Goal: Transaction & Acquisition: Purchase product/service

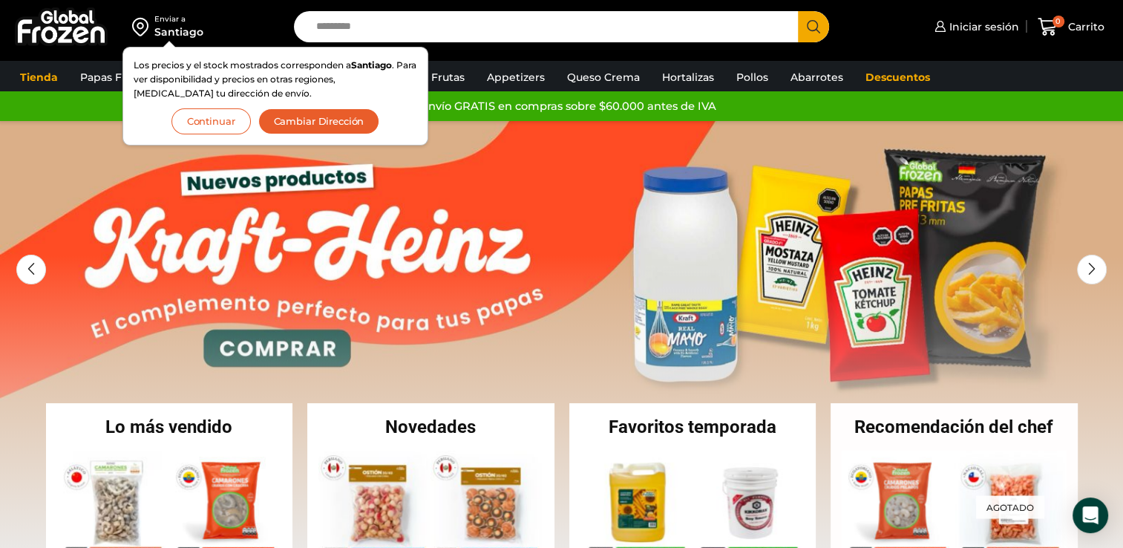
click at [217, 123] on button "Continuar" at bounding box center [210, 121] width 79 height 26
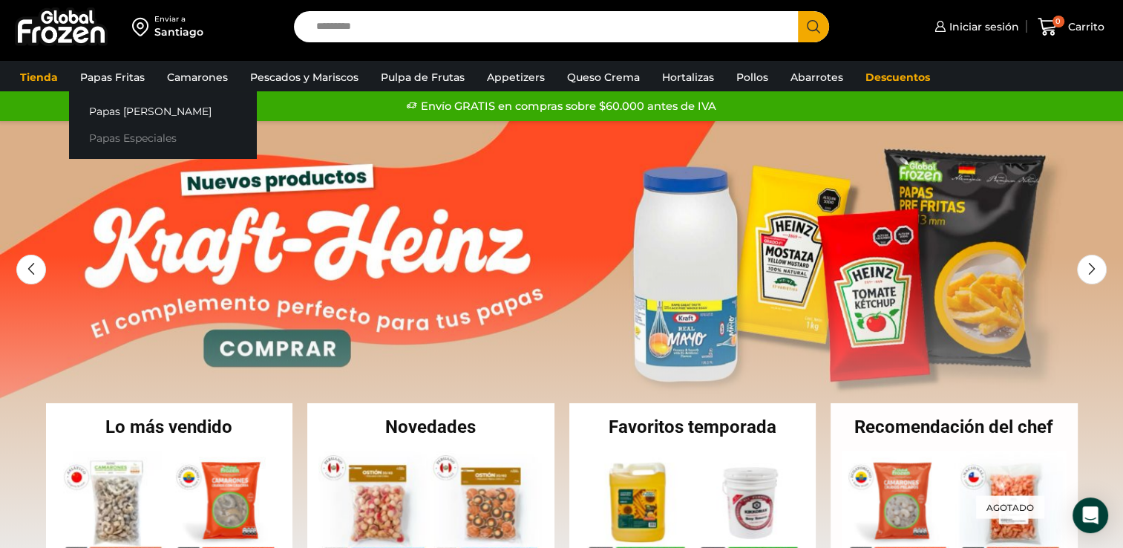
click at [126, 131] on link "Papas Especiales" at bounding box center [162, 138] width 187 height 27
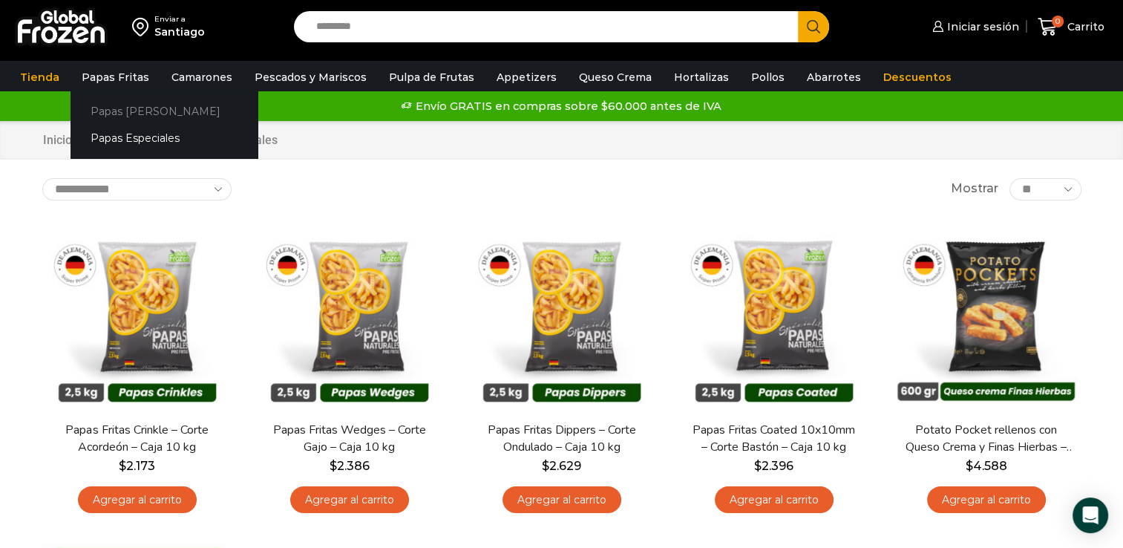
click at [136, 114] on link "Papas [PERSON_NAME]" at bounding box center [164, 110] width 187 height 27
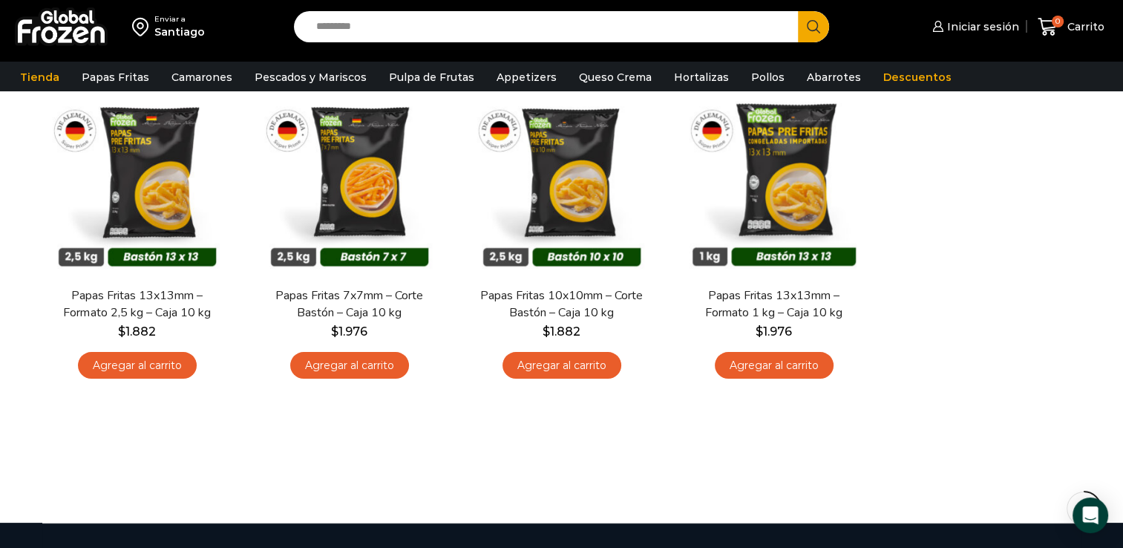
scroll to position [140, 0]
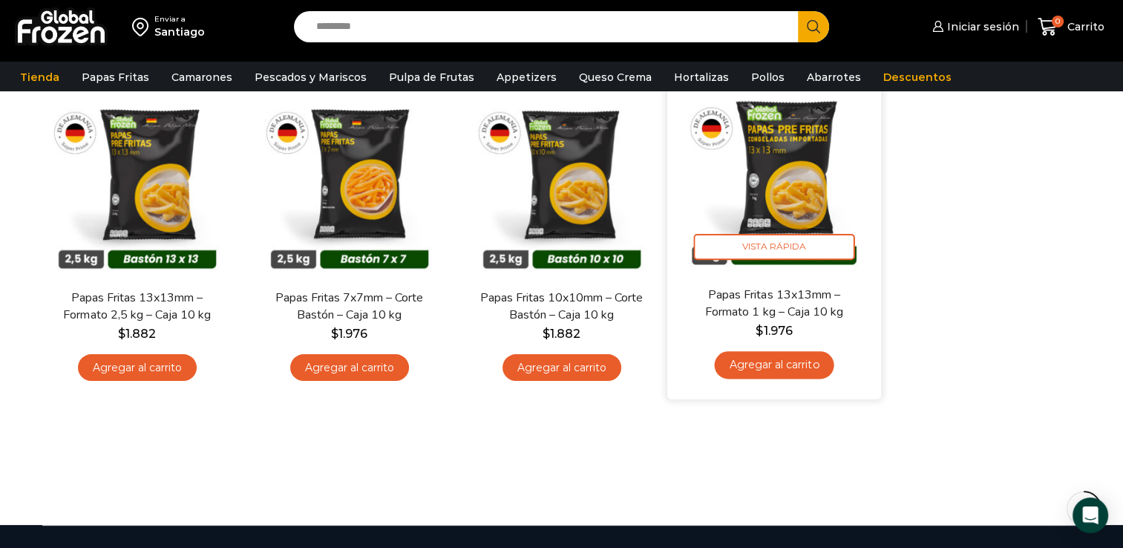
click at [805, 361] on link "Agregar al carrito" at bounding box center [773, 364] width 119 height 27
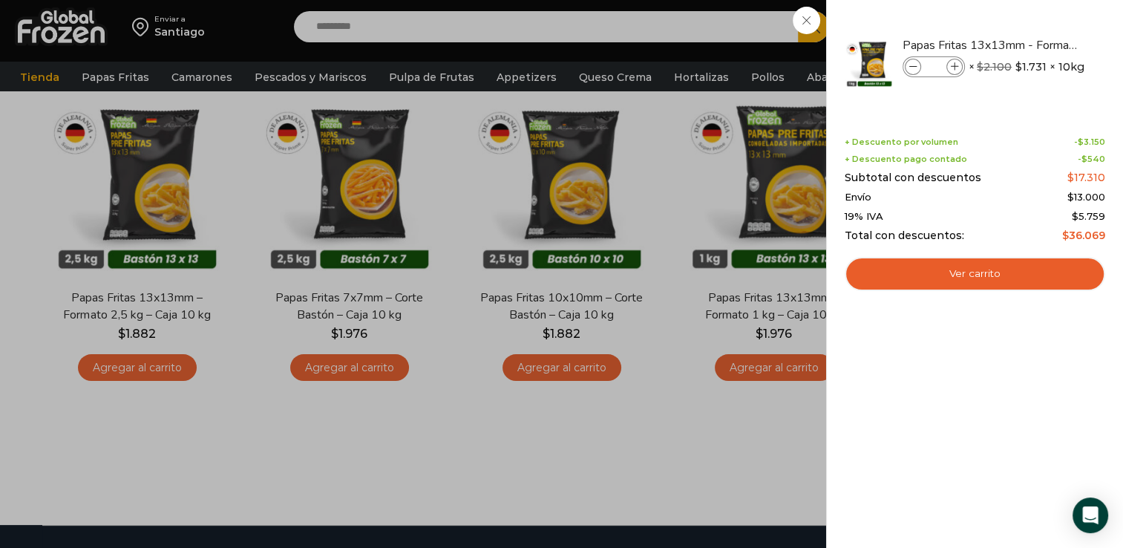
click at [1034, 45] on div "1 Carrito 1 1 Shopping Cart *" at bounding box center [1071, 27] width 74 height 35
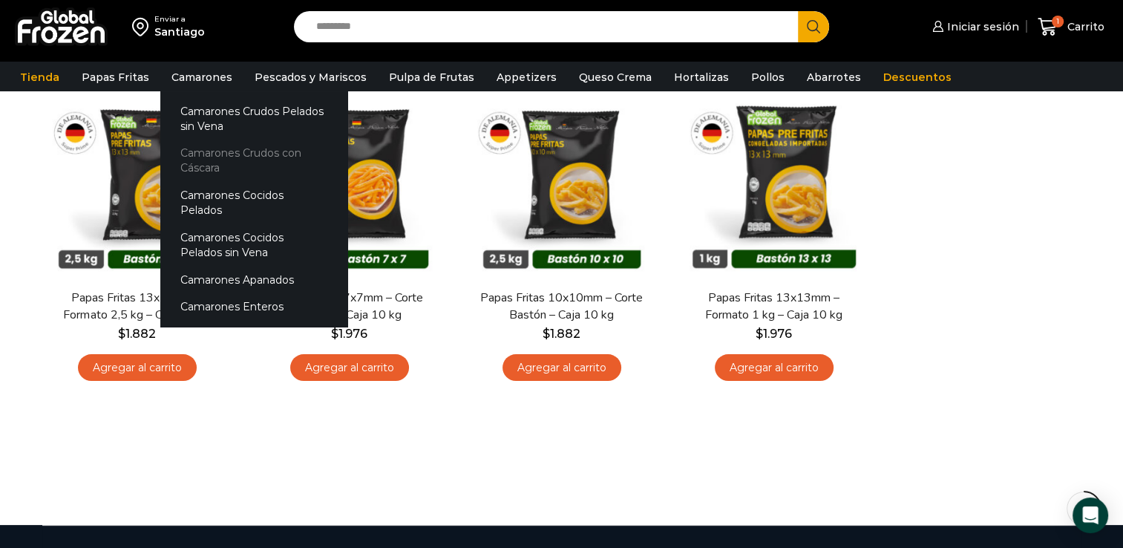
click at [210, 162] on link "Camarones Crudos con Cáscara" at bounding box center [253, 161] width 187 height 42
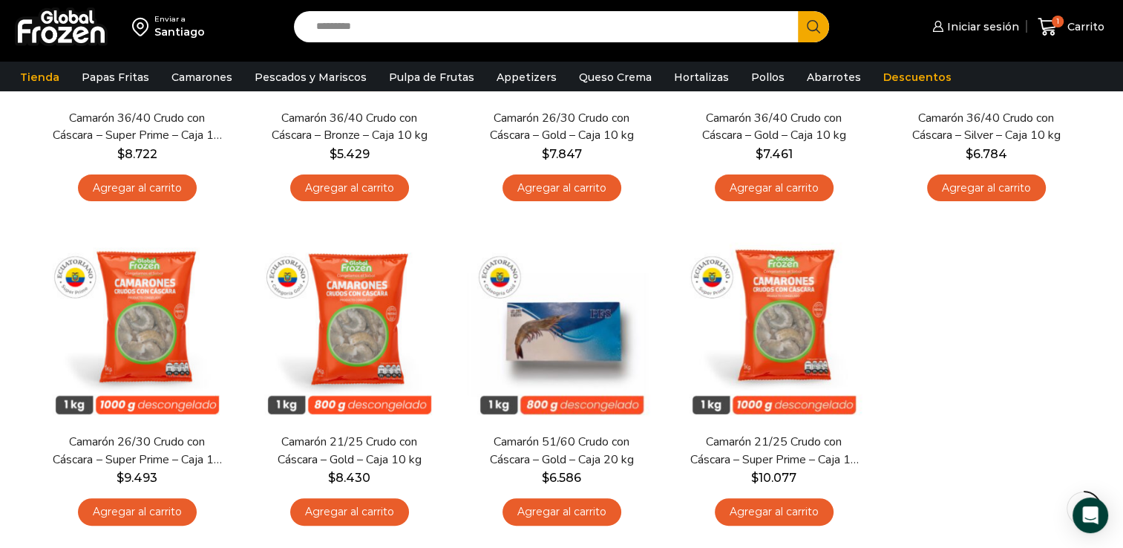
scroll to position [328, 0]
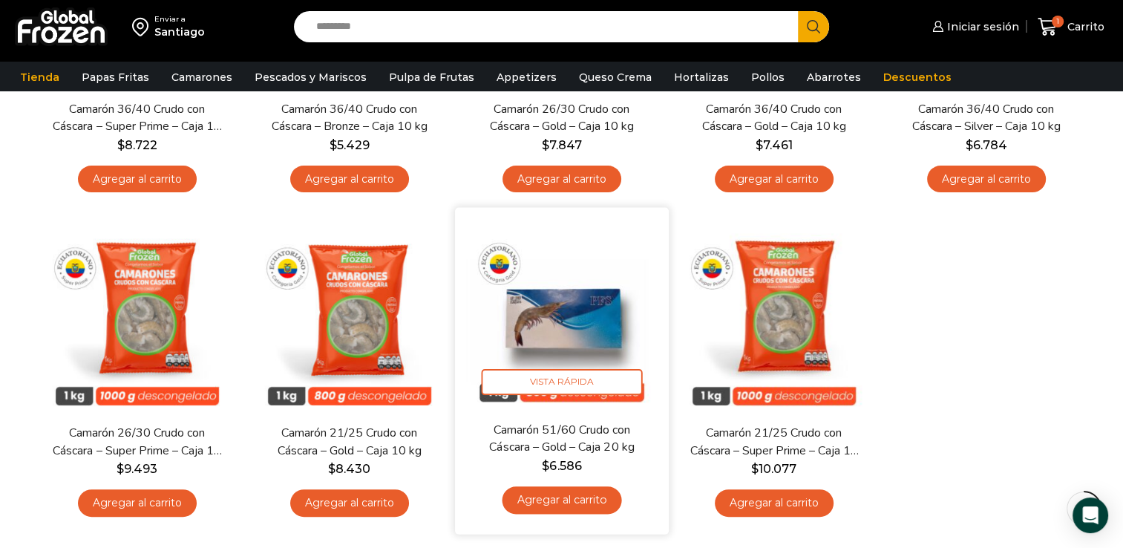
click at [571, 500] on link "Agregar al carrito" at bounding box center [561, 499] width 119 height 27
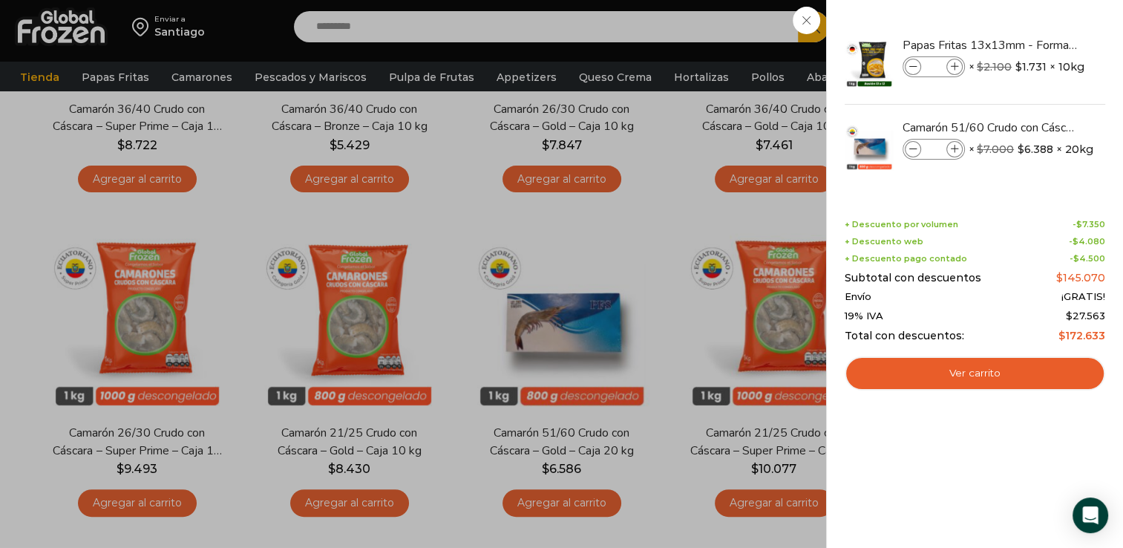
click at [1034, 45] on div "2 Carrito 2 2 Shopping Cart *" at bounding box center [1071, 27] width 74 height 35
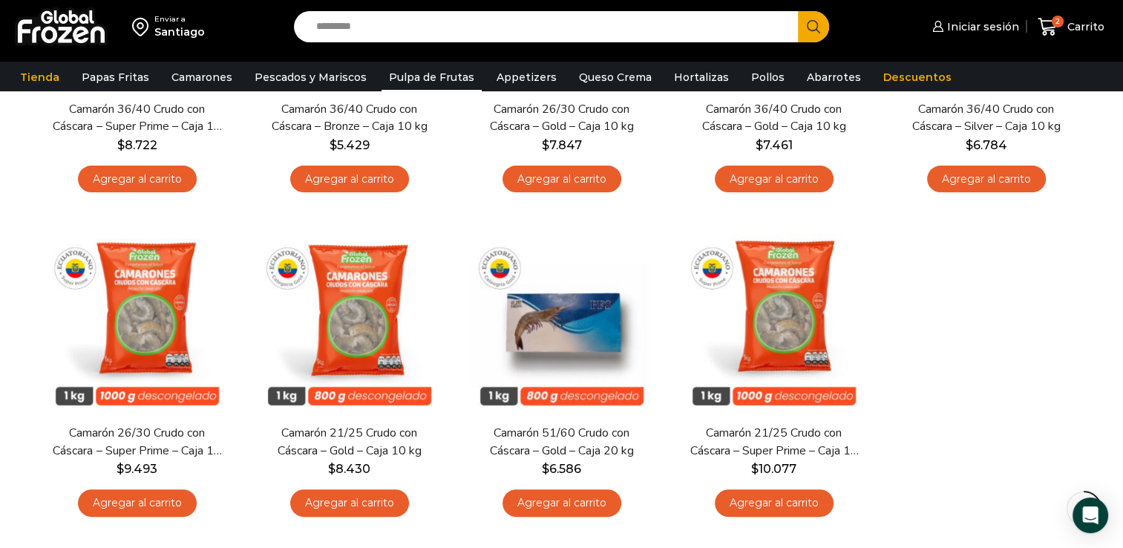
click at [420, 79] on link "Pulpa de Frutas" at bounding box center [431, 77] width 100 height 28
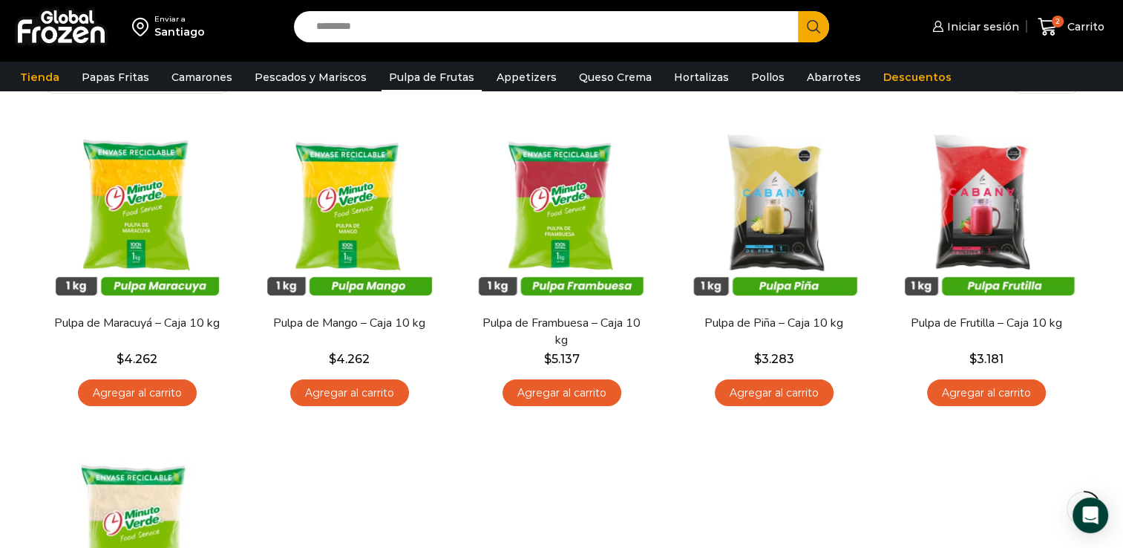
scroll to position [113, 0]
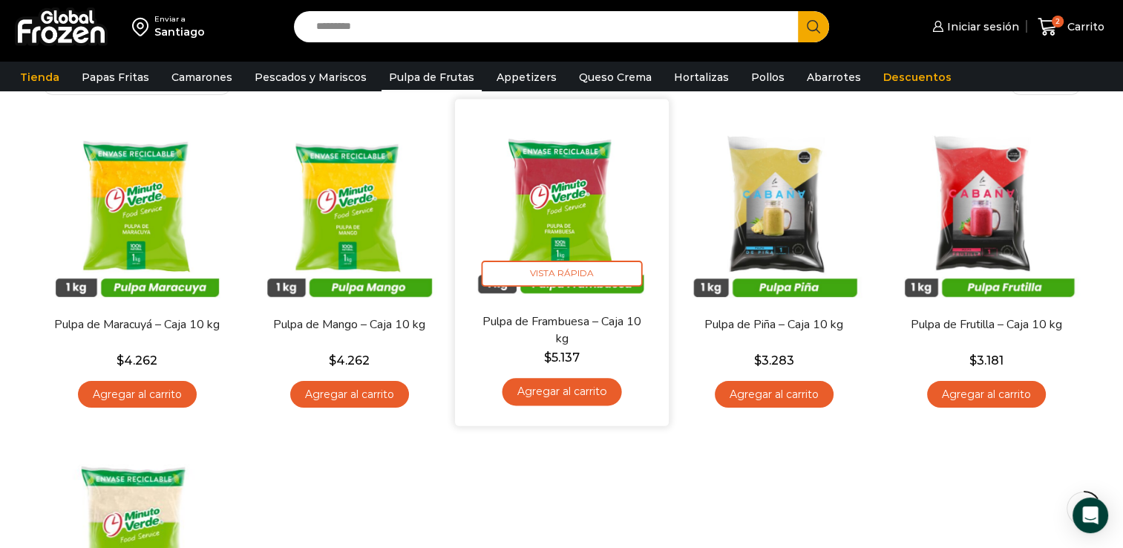
click at [561, 393] on link "Agregar al carrito" at bounding box center [561, 391] width 119 height 27
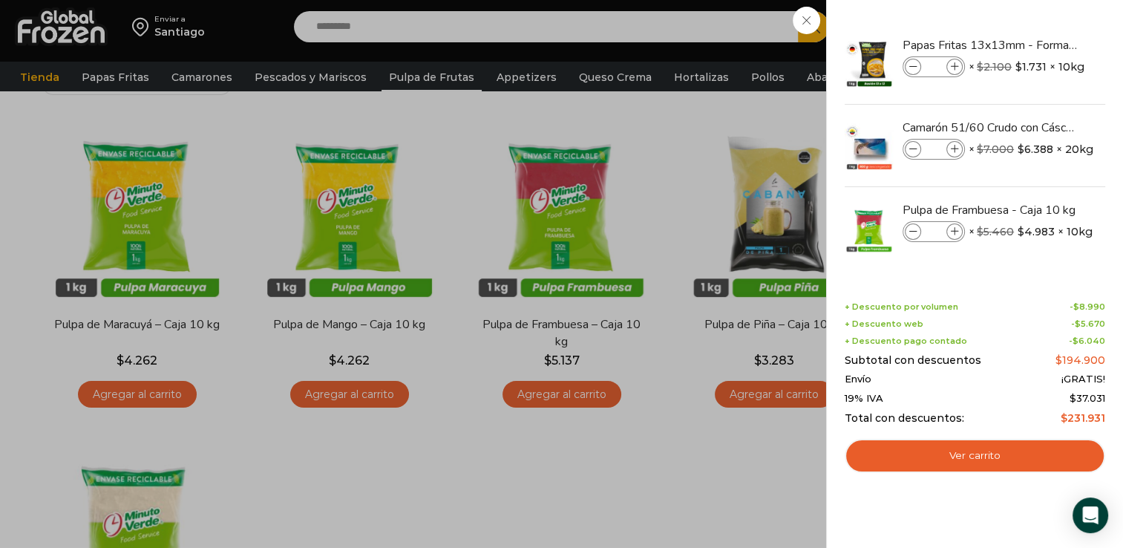
click at [1034, 45] on div "3 Carrito 3 3 Shopping Cart *" at bounding box center [1071, 27] width 74 height 35
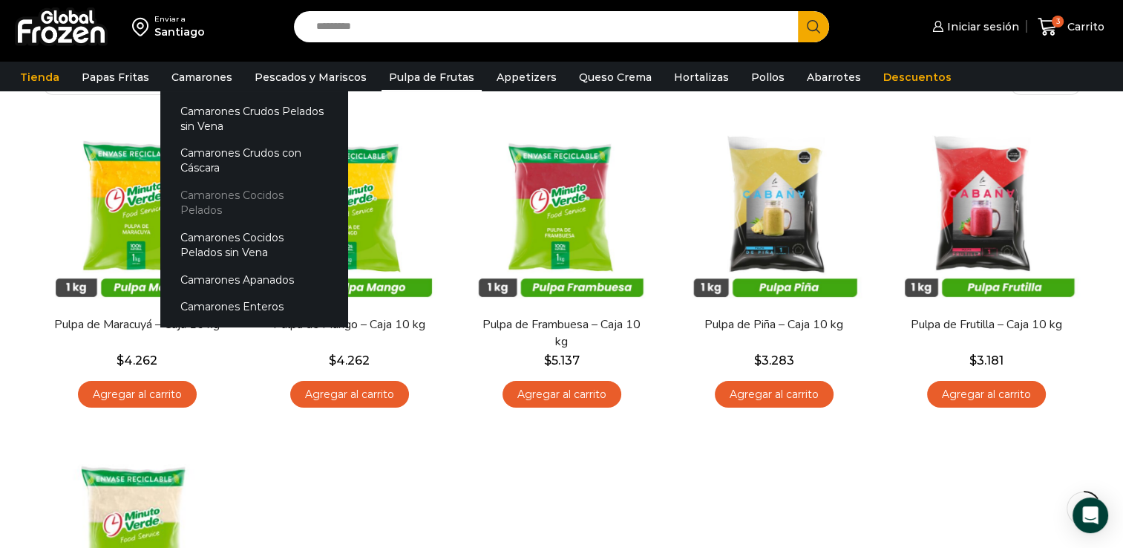
click at [224, 193] on link "Camarones Cocidos Pelados" at bounding box center [253, 203] width 187 height 42
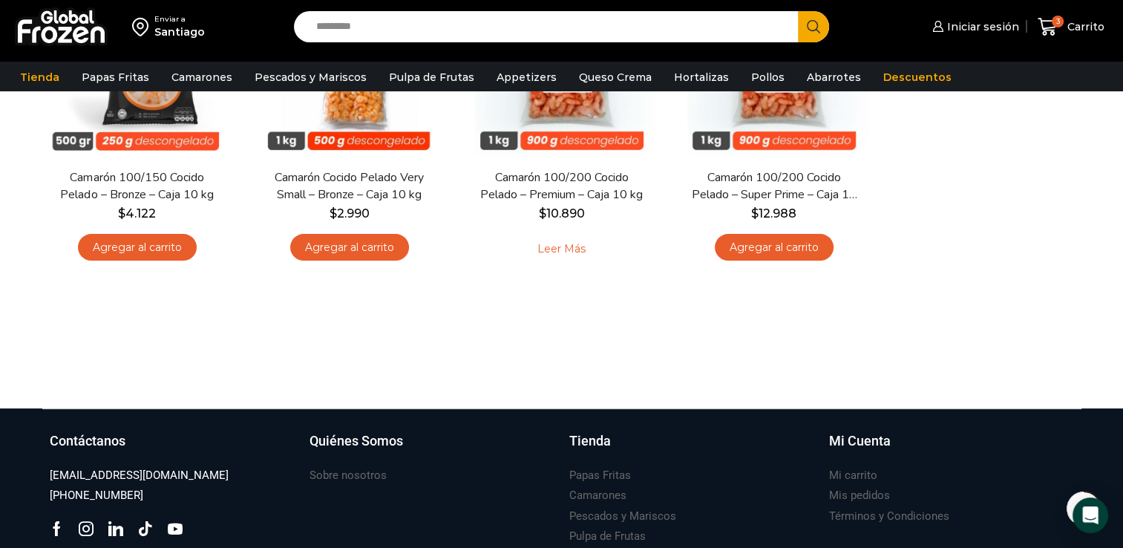
scroll to position [111, 0]
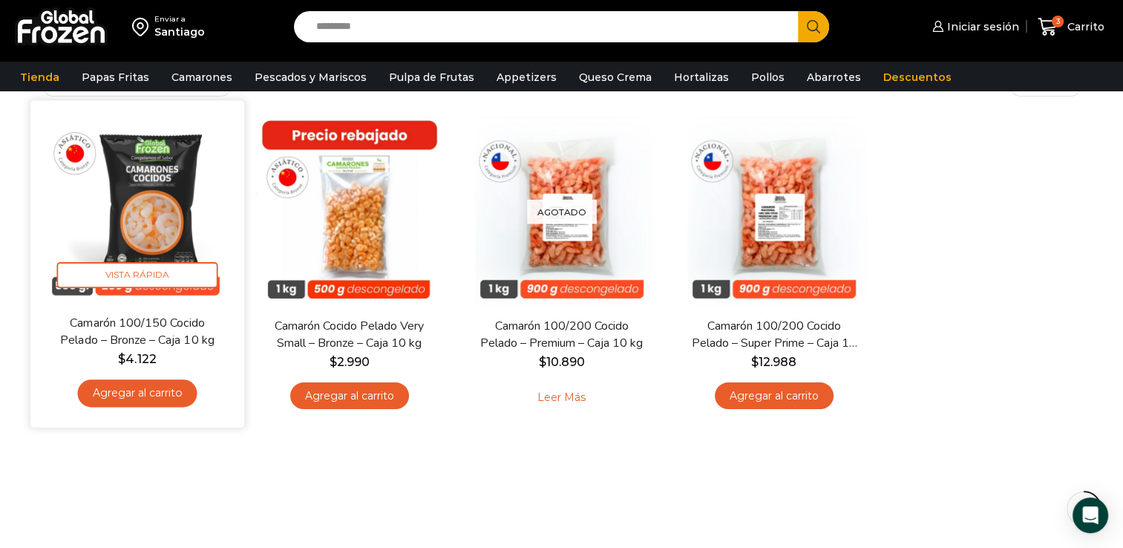
click at [148, 390] on link "Agregar al carrito" at bounding box center [136, 392] width 119 height 27
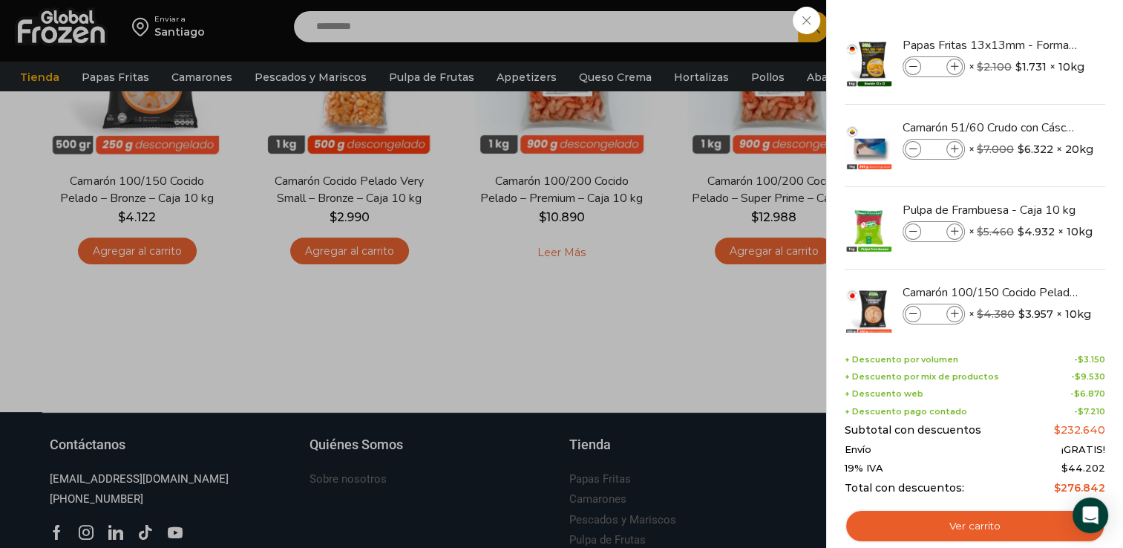
scroll to position [261, 0]
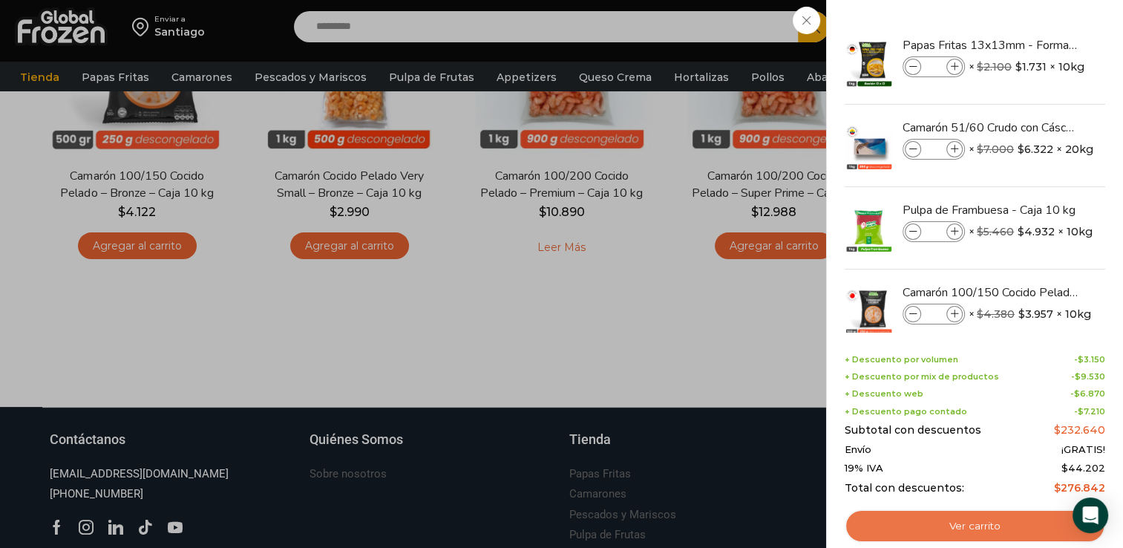
click at [877, 522] on link "Ver carrito" at bounding box center [975, 526] width 261 height 34
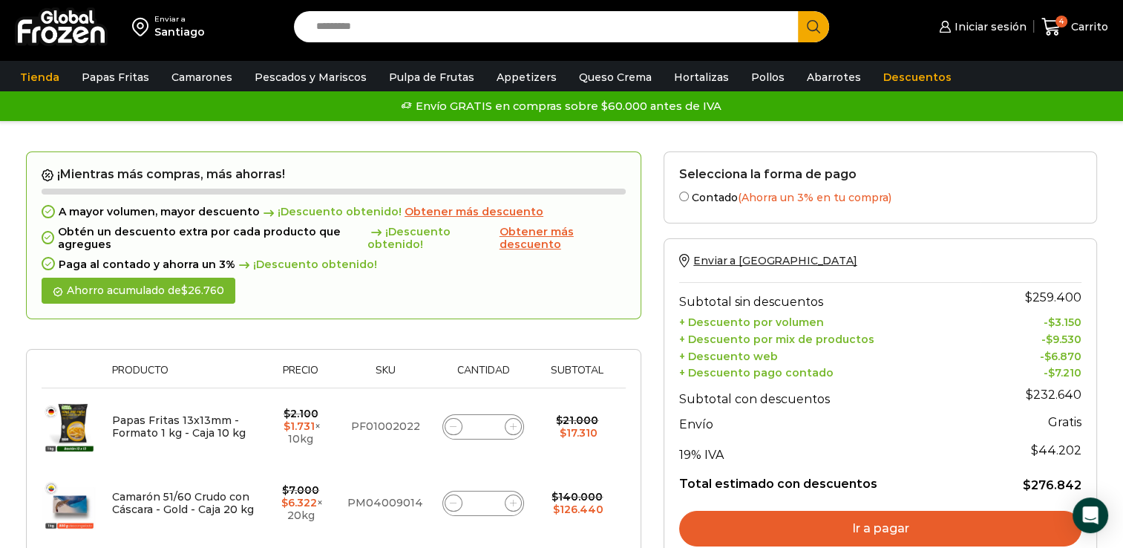
click at [902, 529] on link "Ir a pagar" at bounding box center [880, 529] width 402 height 36
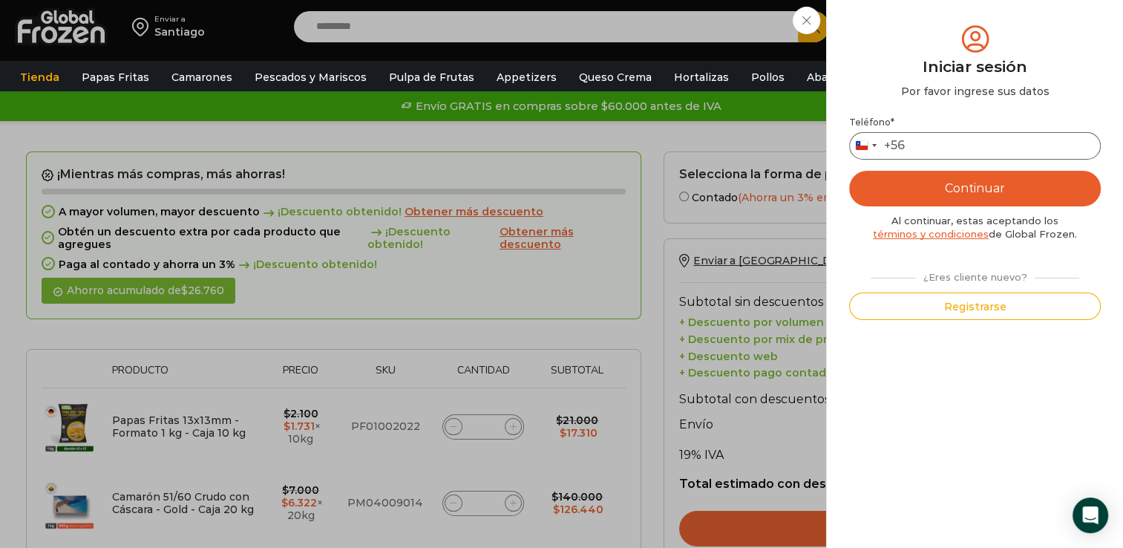
click at [984, 150] on input "Teléfono *" at bounding box center [975, 145] width 252 height 27
type input "*********"
click at [977, 191] on button "Continuar" at bounding box center [975, 189] width 252 height 36
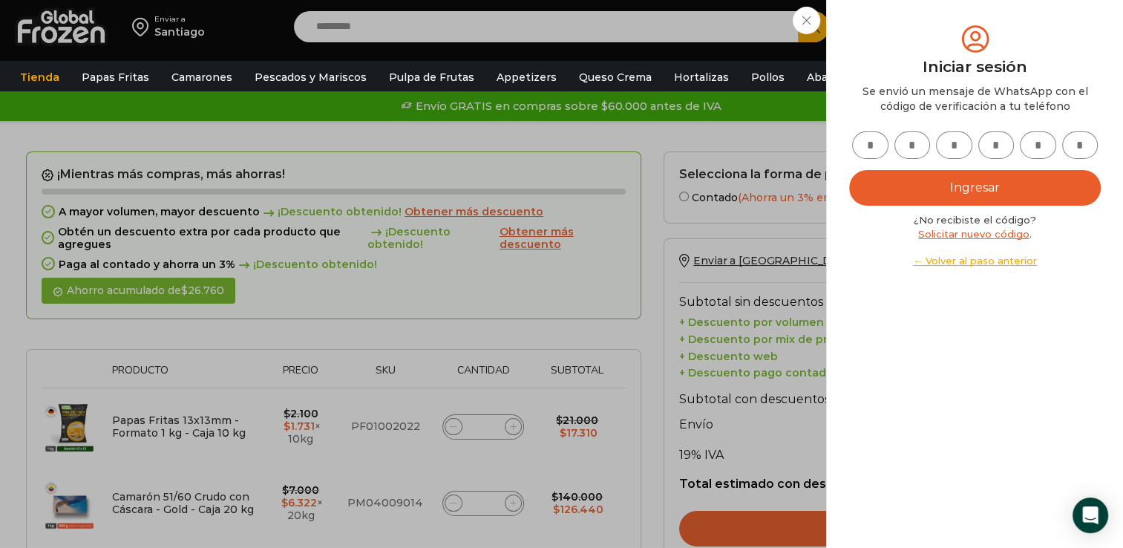
click at [946, 230] on link "Solicitar nuevo código" at bounding box center [973, 234] width 111 height 12
click at [873, 145] on input "text" at bounding box center [870, 144] width 36 height 27
type input "*"
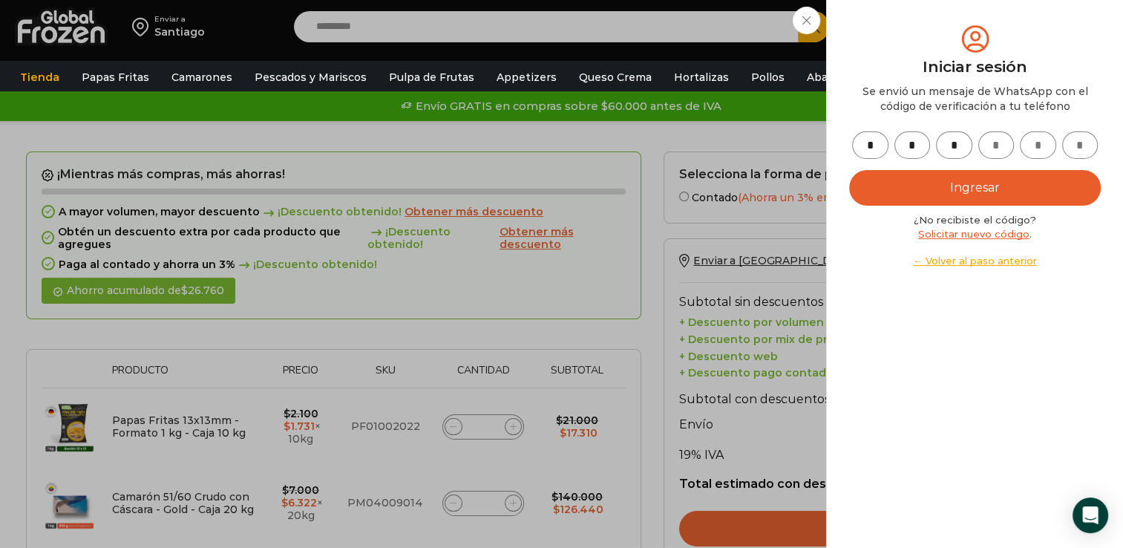
type input "*"
click at [882, 186] on button "Ingresar" at bounding box center [975, 188] width 252 height 36
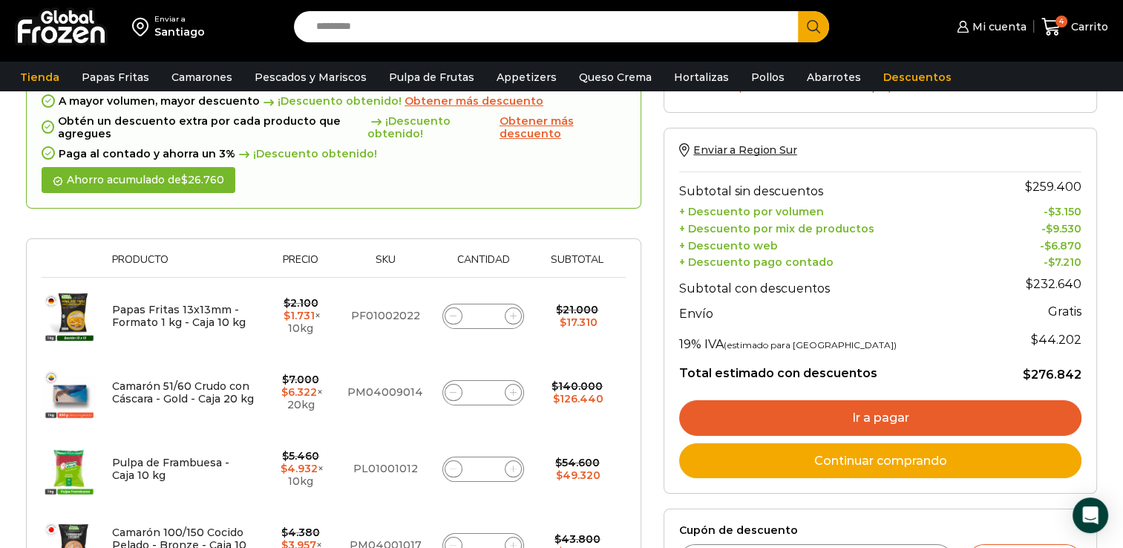
scroll to position [142, 0]
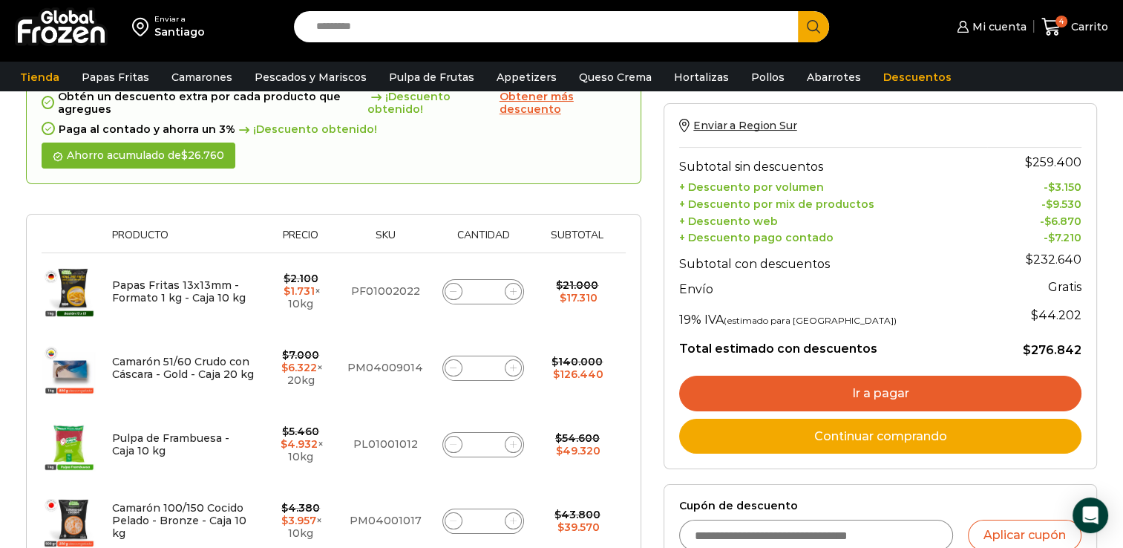
click at [838, 381] on link "Ir a pagar" at bounding box center [880, 394] width 402 height 36
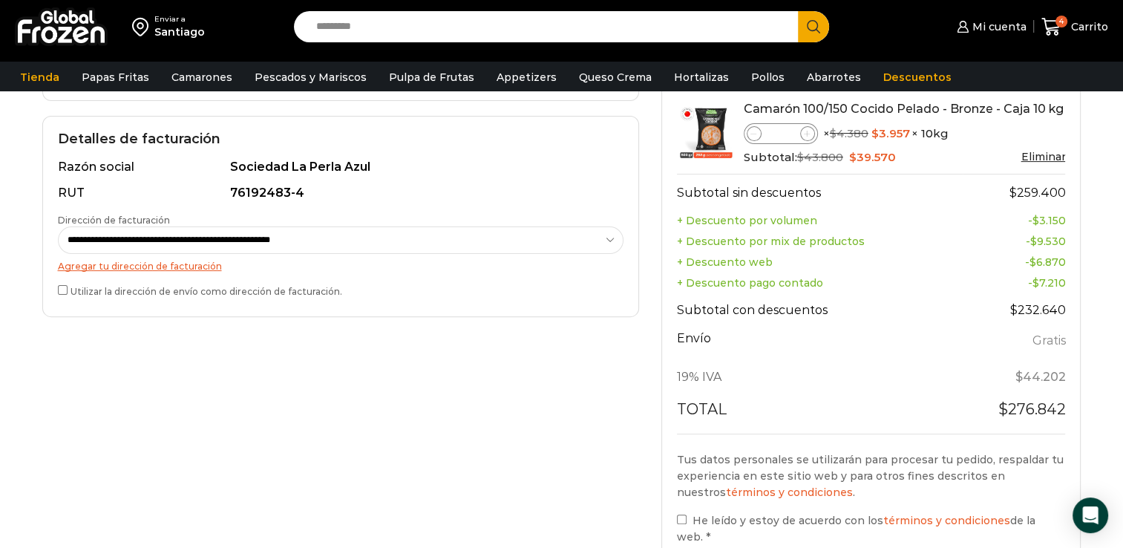
scroll to position [567, 0]
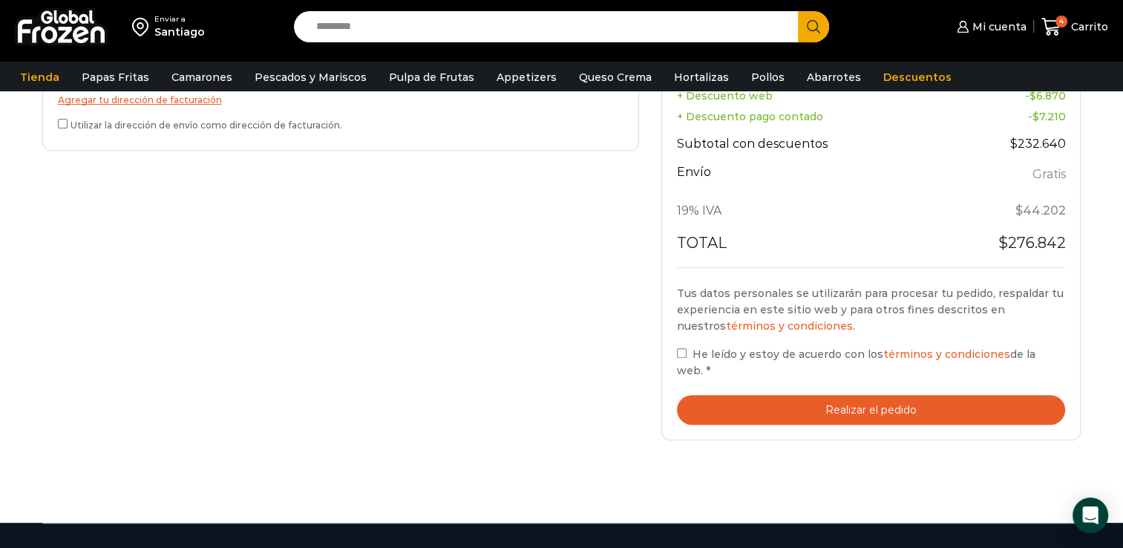
click at [849, 395] on button "Realizar el pedido" at bounding box center [871, 410] width 389 height 30
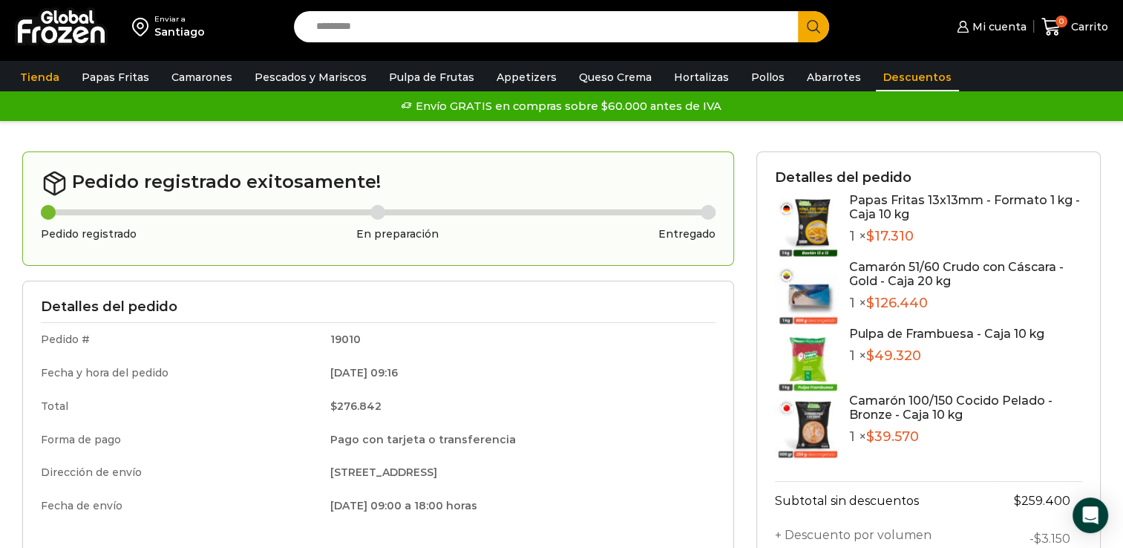
click at [902, 82] on link "Descuentos" at bounding box center [917, 77] width 83 height 28
